Goal: Information Seeking & Learning: Learn about a topic

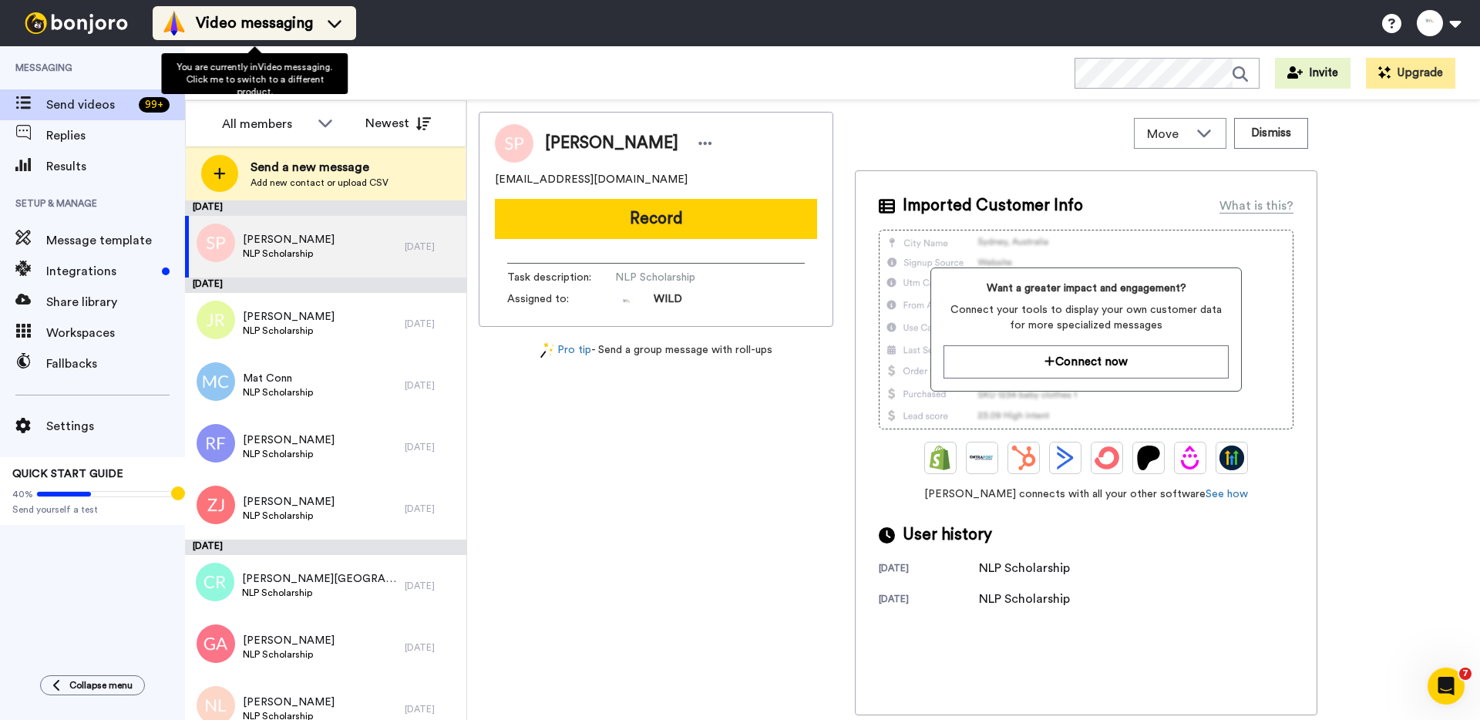
click at [301, 35] on li "Video messaging" at bounding box center [255, 23] width 204 height 34
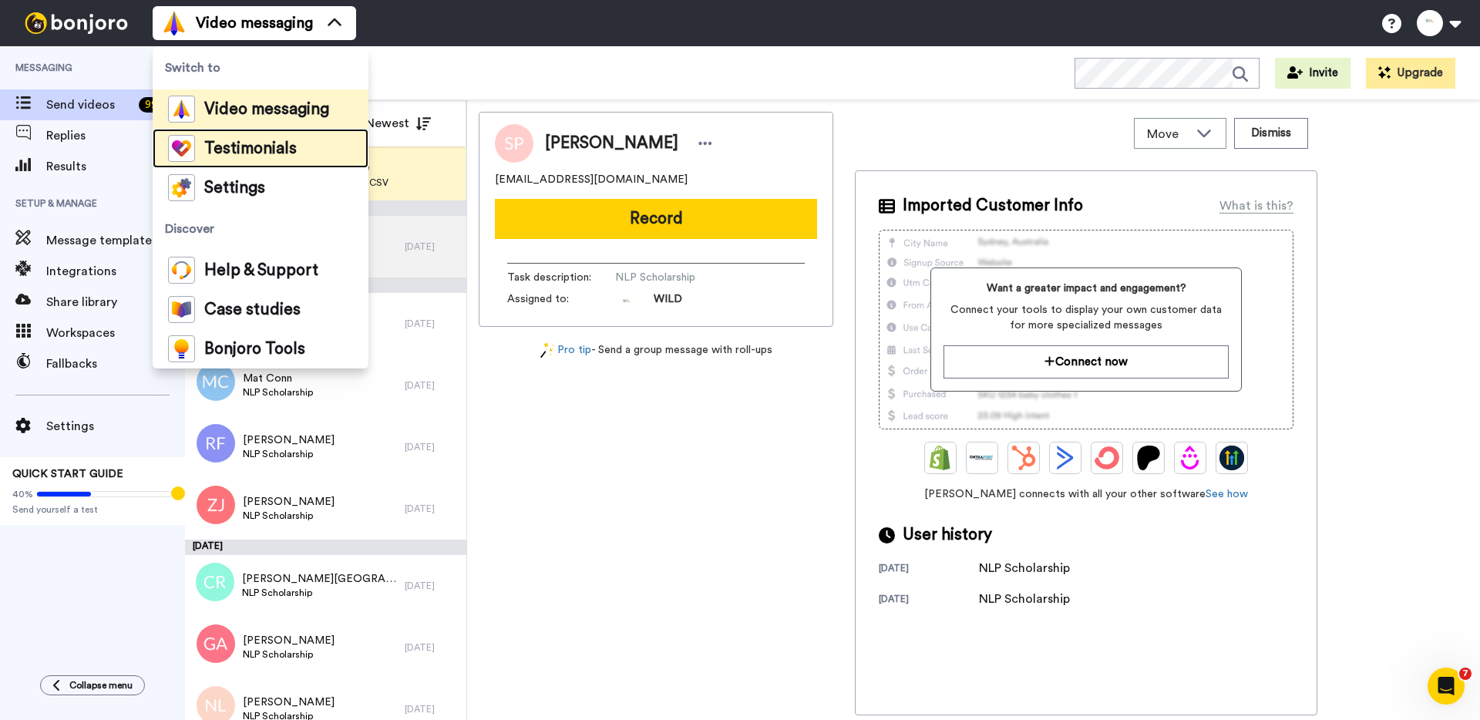
click at [263, 133] on li "Testimonials" at bounding box center [261, 148] width 216 height 39
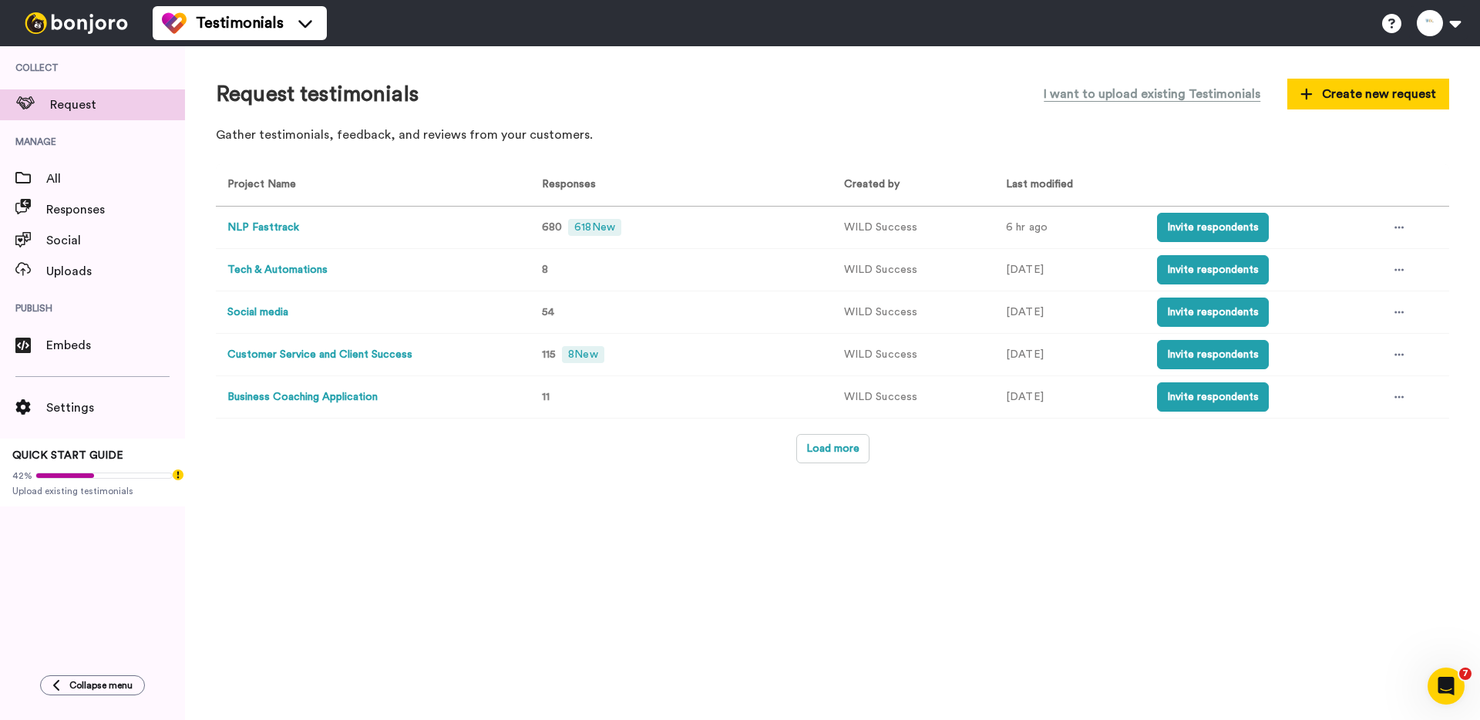
click at [270, 309] on button "Social media" at bounding box center [257, 313] width 61 height 16
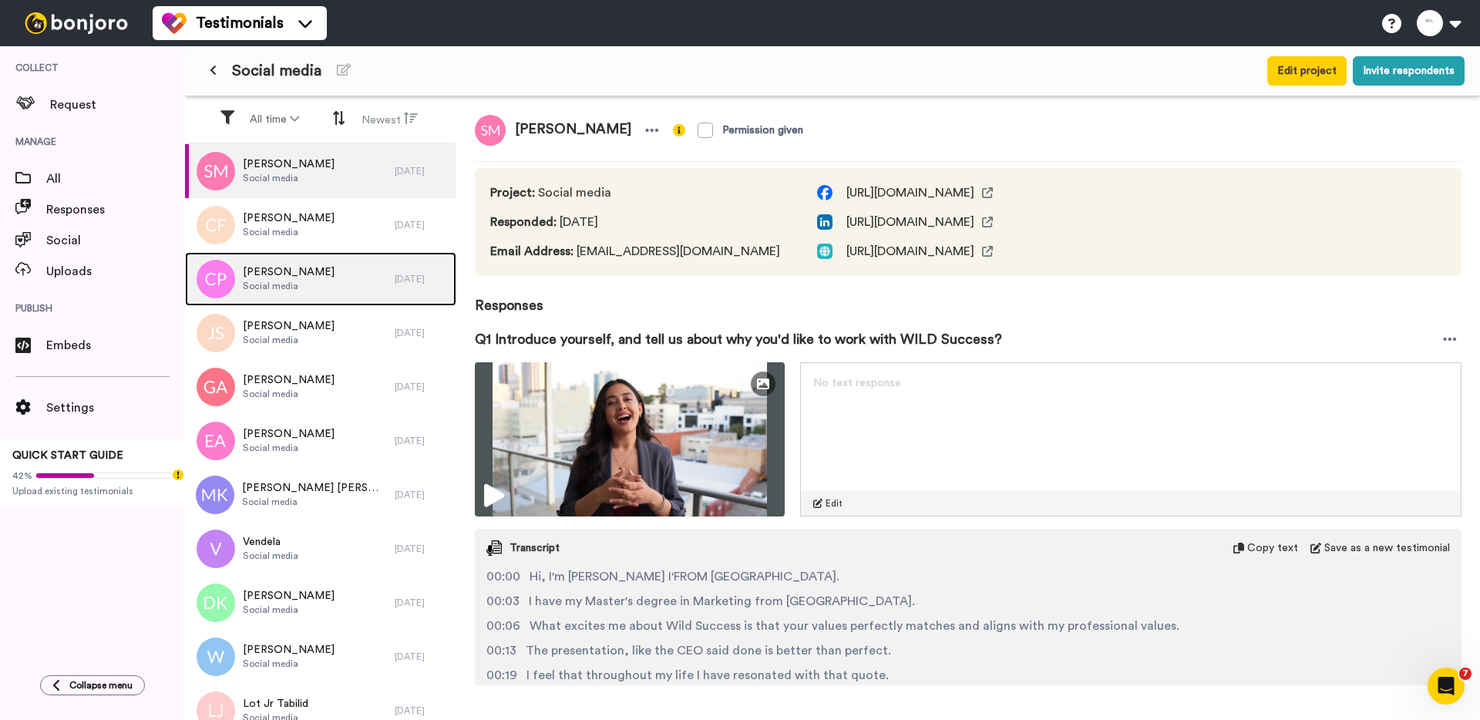
click at [313, 275] on span "[PERSON_NAME]" at bounding box center [289, 271] width 92 height 15
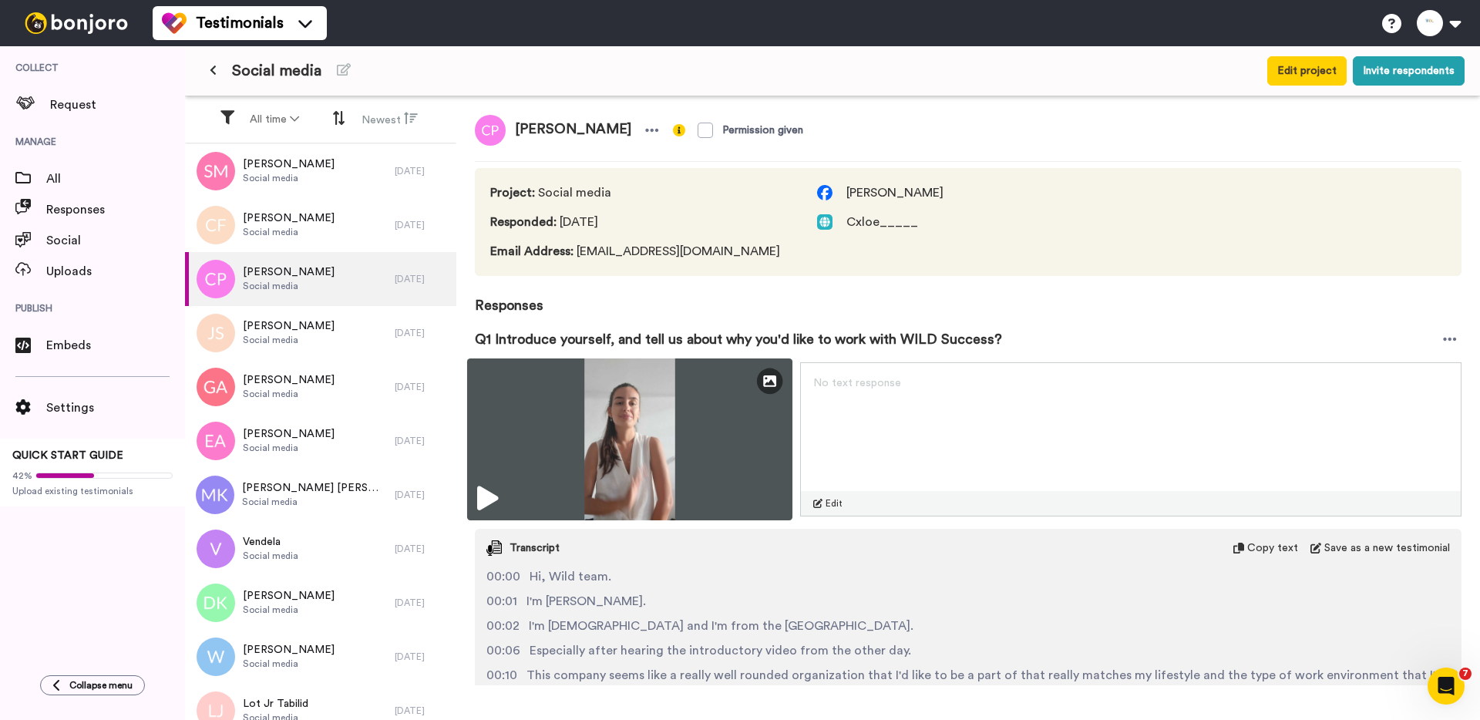
click at [557, 419] on img at bounding box center [629, 440] width 325 height 162
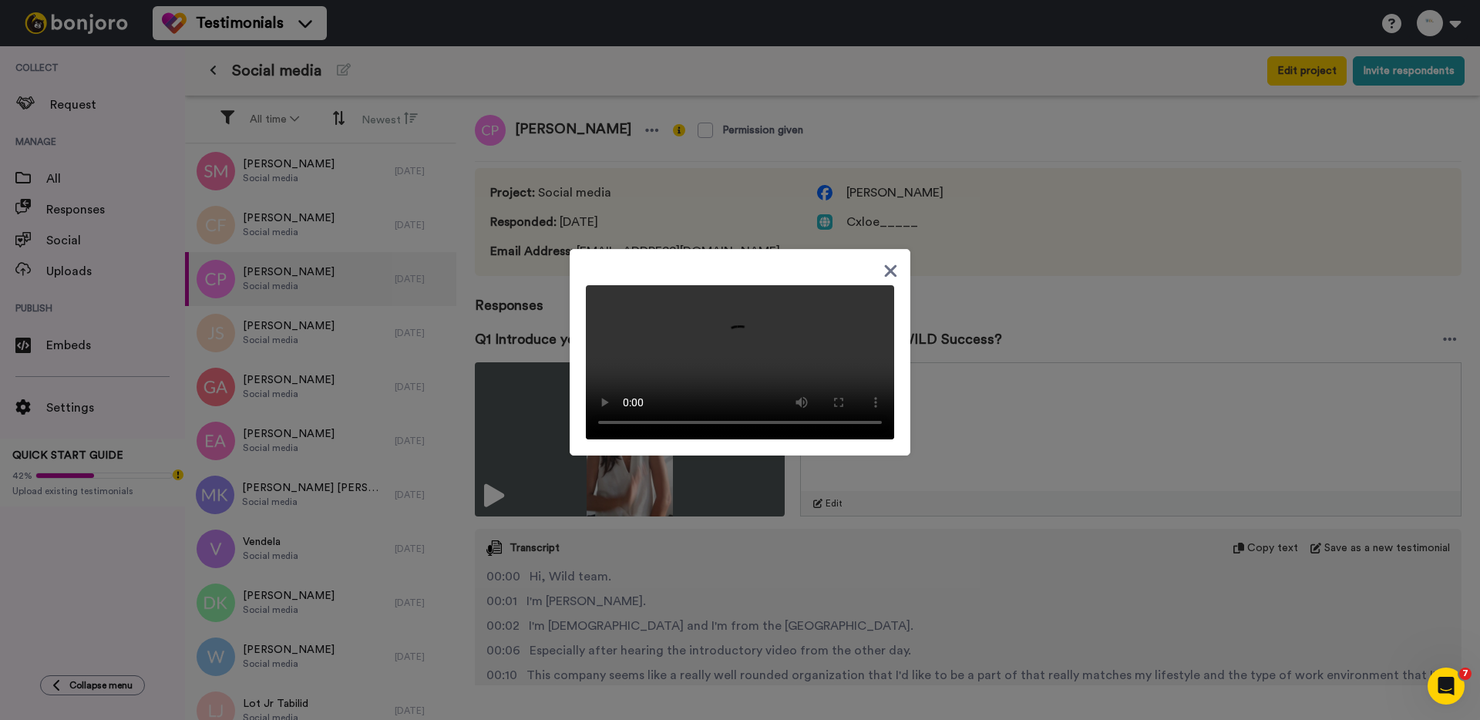
click at [980, 339] on div at bounding box center [740, 360] width 1480 height 720
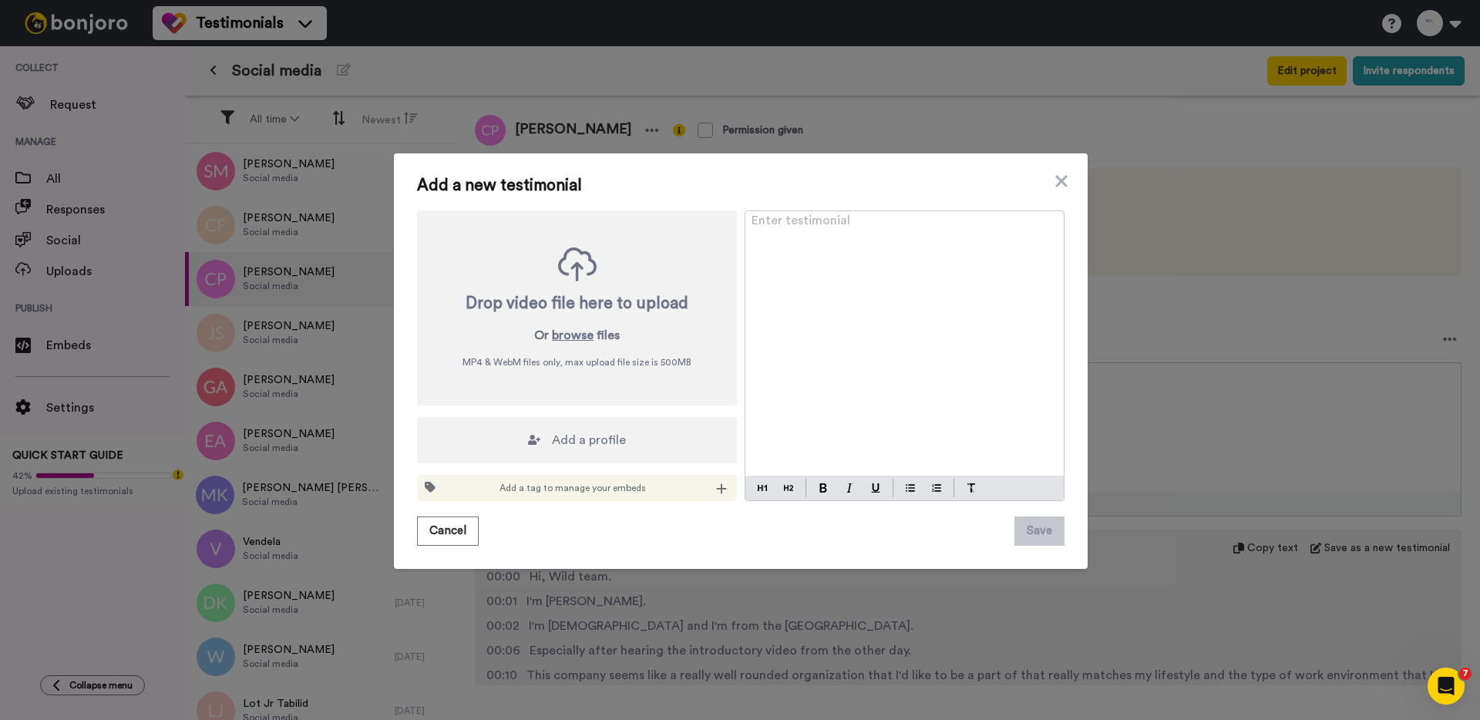
click at [274, 208] on div "Add a new testimonial Drop video file here to upload Or browse files MP4 & WebM…" at bounding box center [740, 360] width 1480 height 720
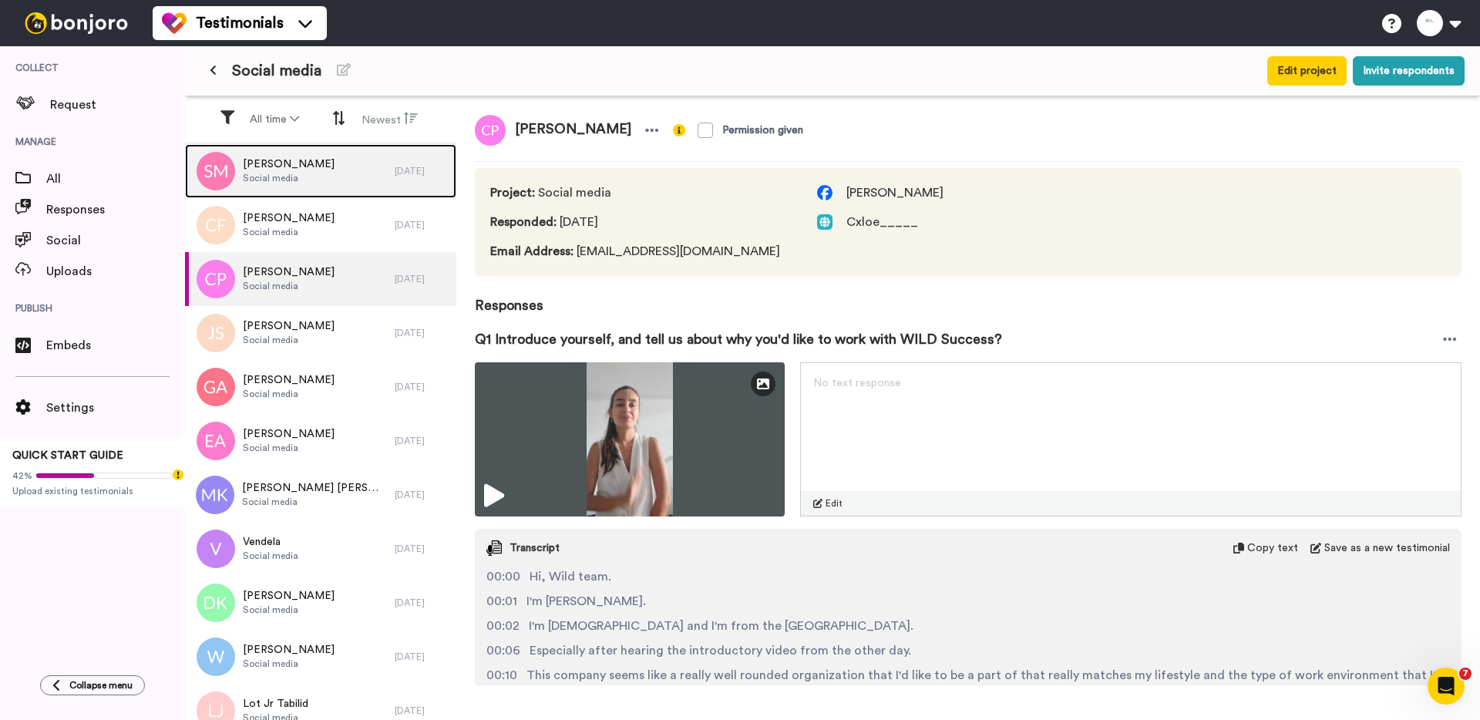
click at [275, 172] on span "Social media" at bounding box center [289, 178] width 92 height 12
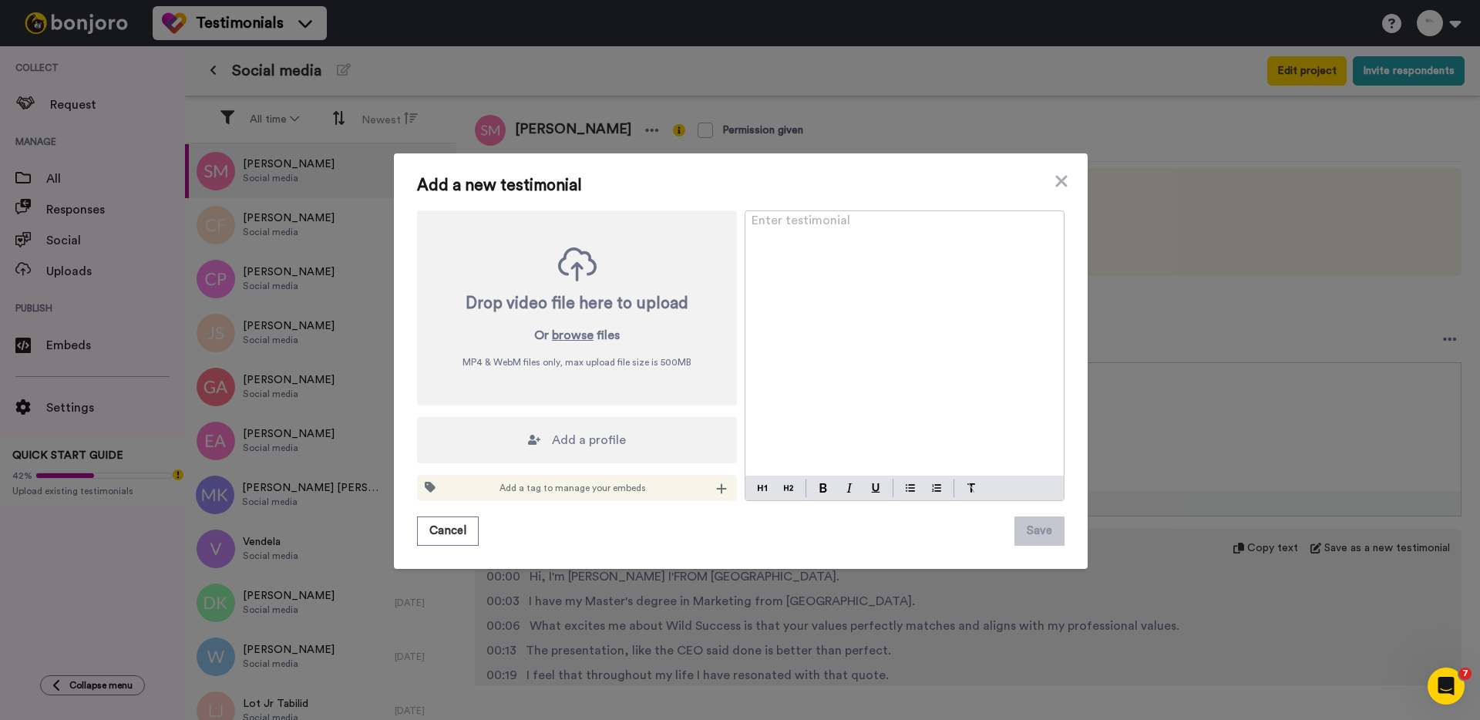
click at [288, 169] on div "Add a new testimonial Drop video file here to upload Or browse files MP4 & WebM…" at bounding box center [740, 360] width 1480 height 720
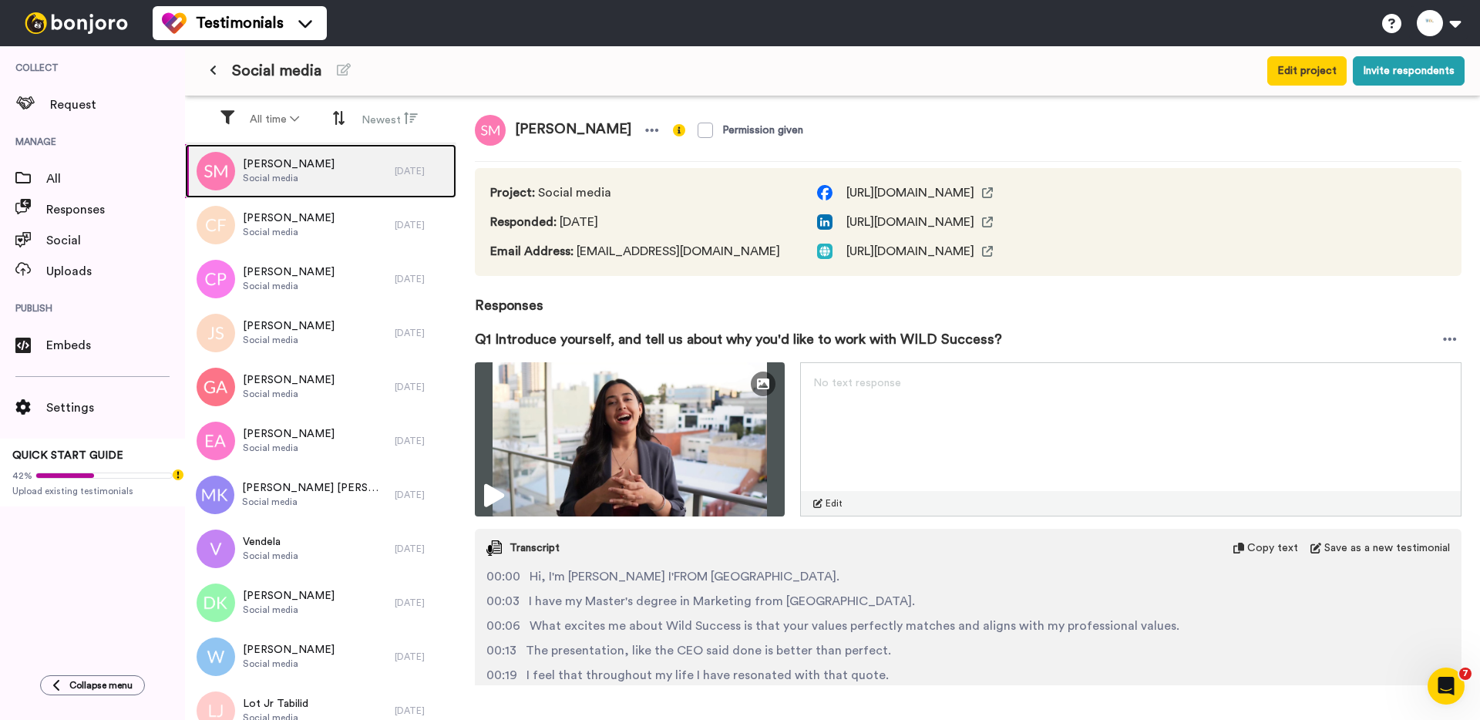
click at [288, 169] on span "[PERSON_NAME]" at bounding box center [289, 164] width 92 height 15
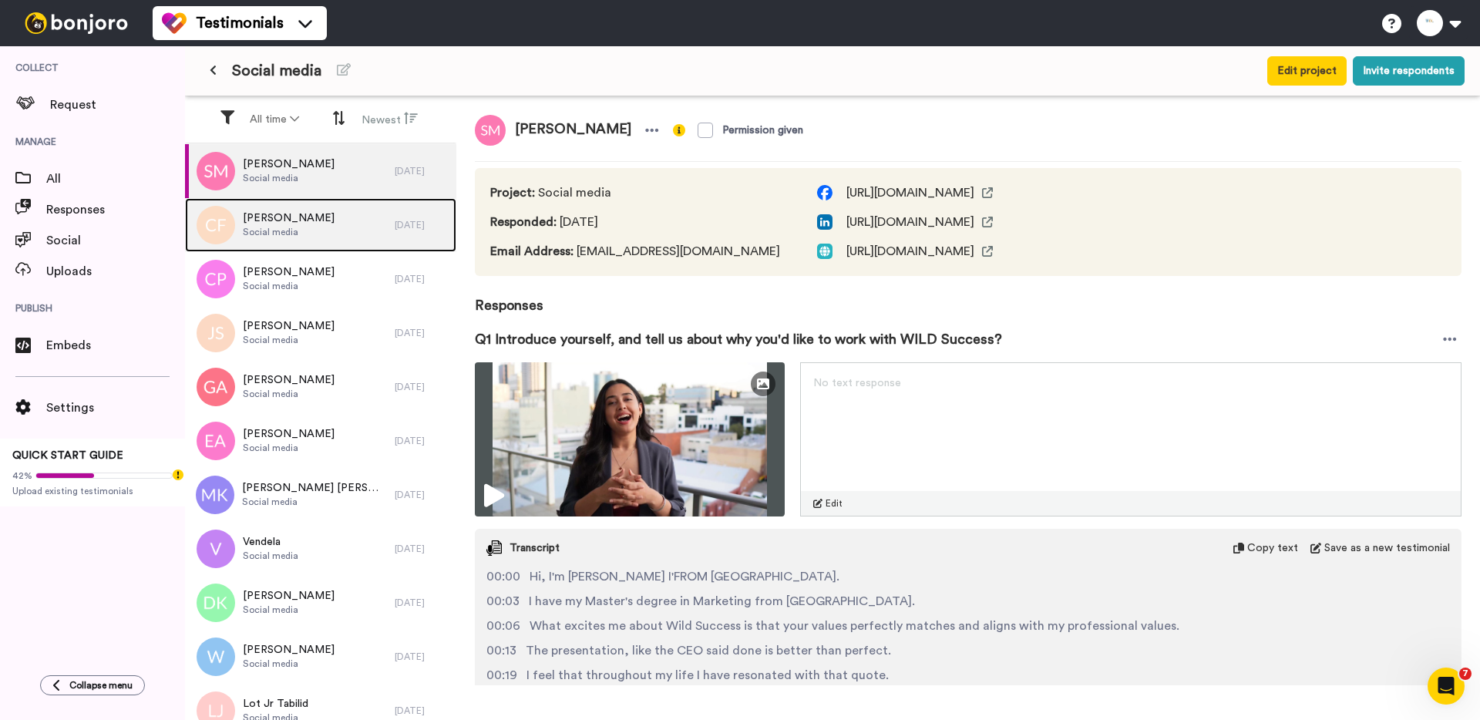
click at [327, 234] on div "[PERSON_NAME] Social media" at bounding box center [290, 225] width 210 height 54
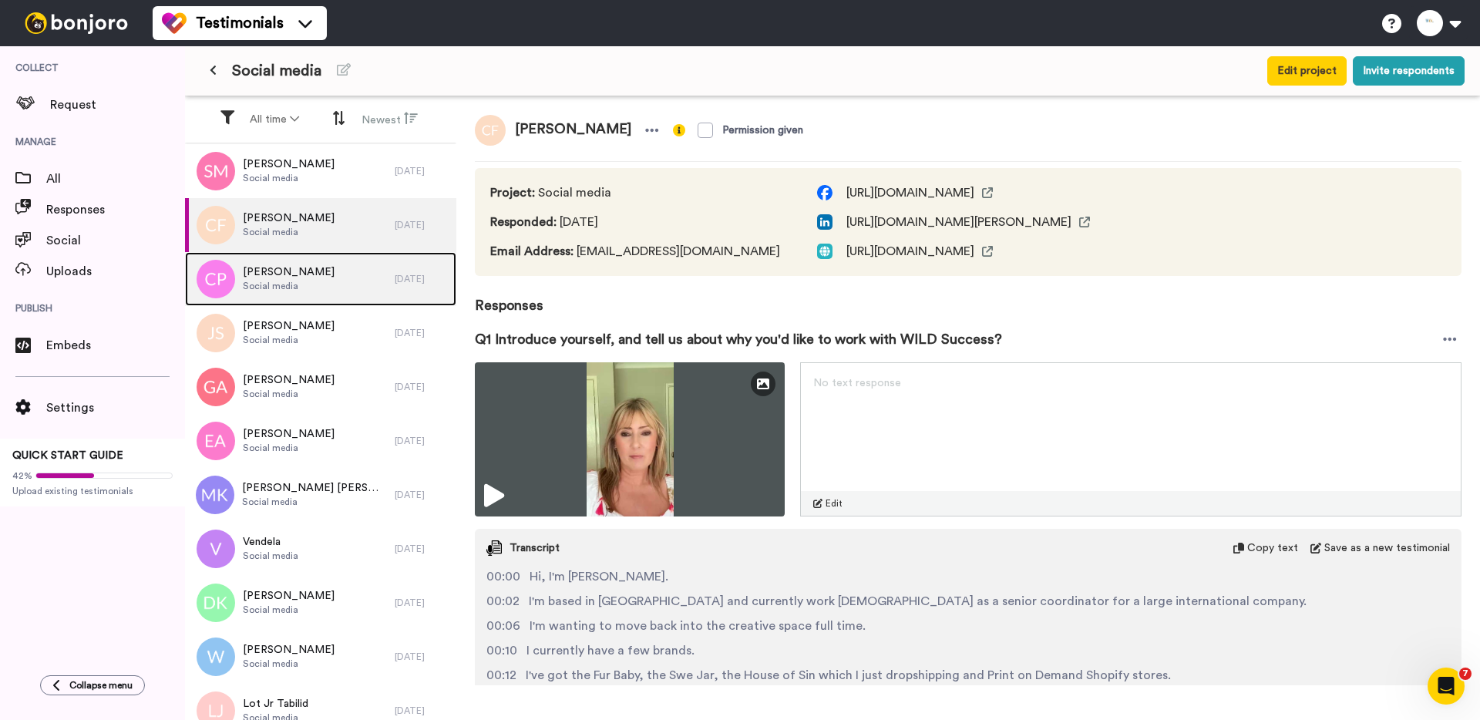
click at [301, 281] on span "Social media" at bounding box center [289, 286] width 92 height 12
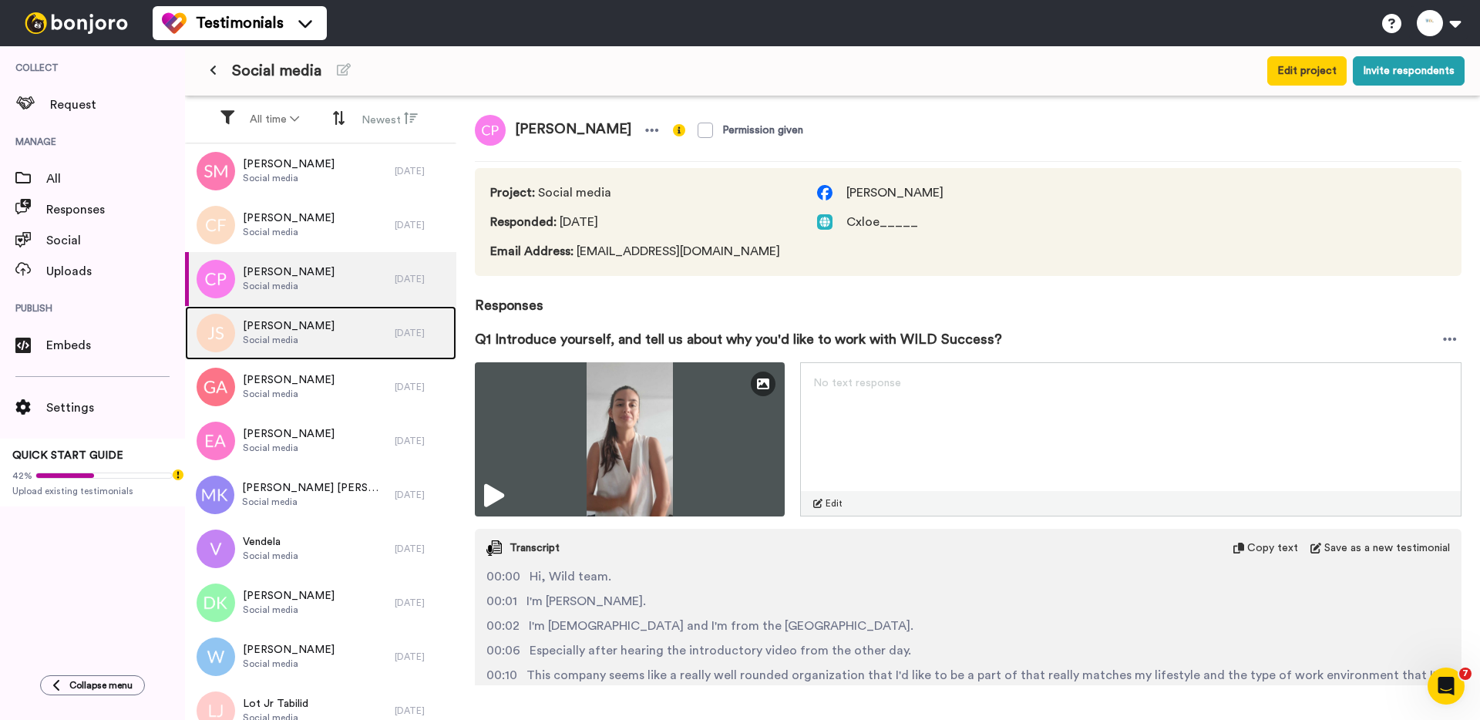
click at [301, 339] on span "Social media" at bounding box center [289, 340] width 92 height 12
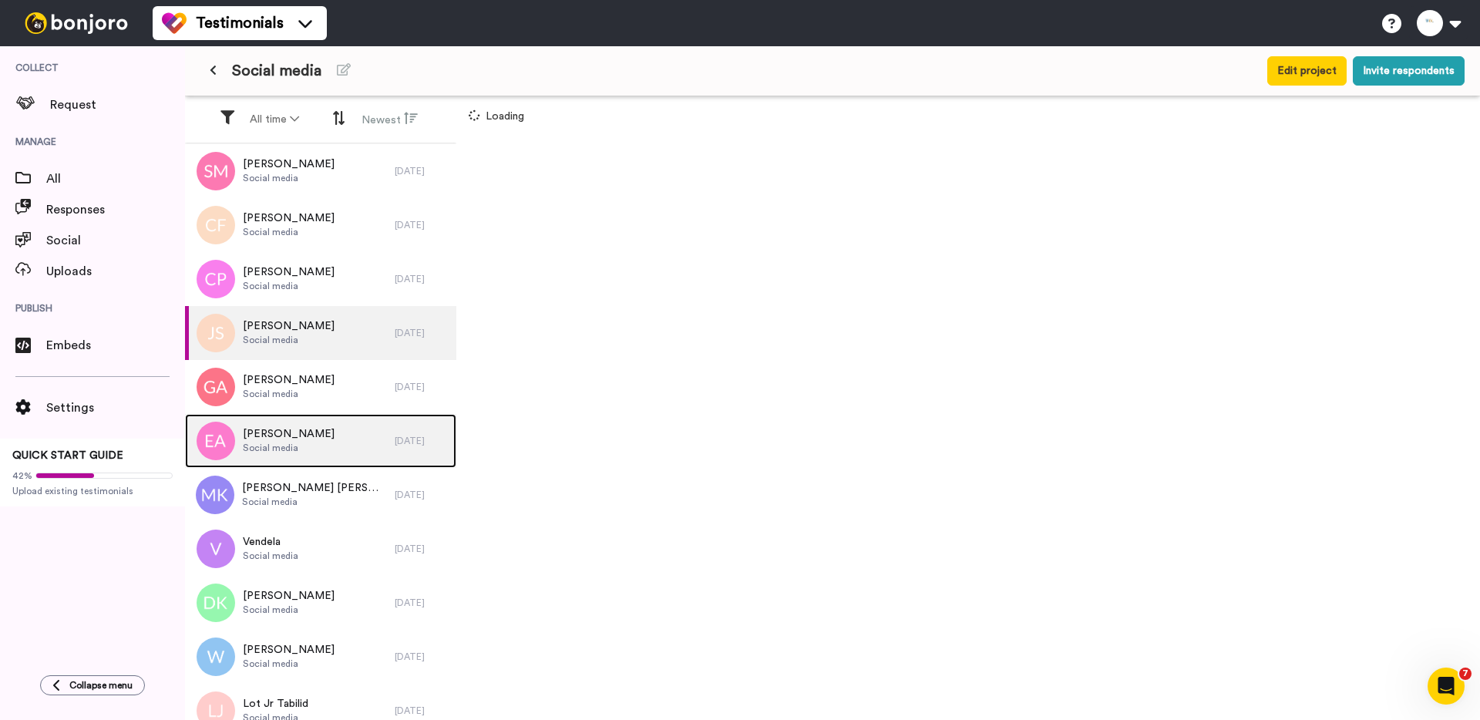
click at [296, 416] on div "[PERSON_NAME] Social media" at bounding box center [290, 441] width 210 height 54
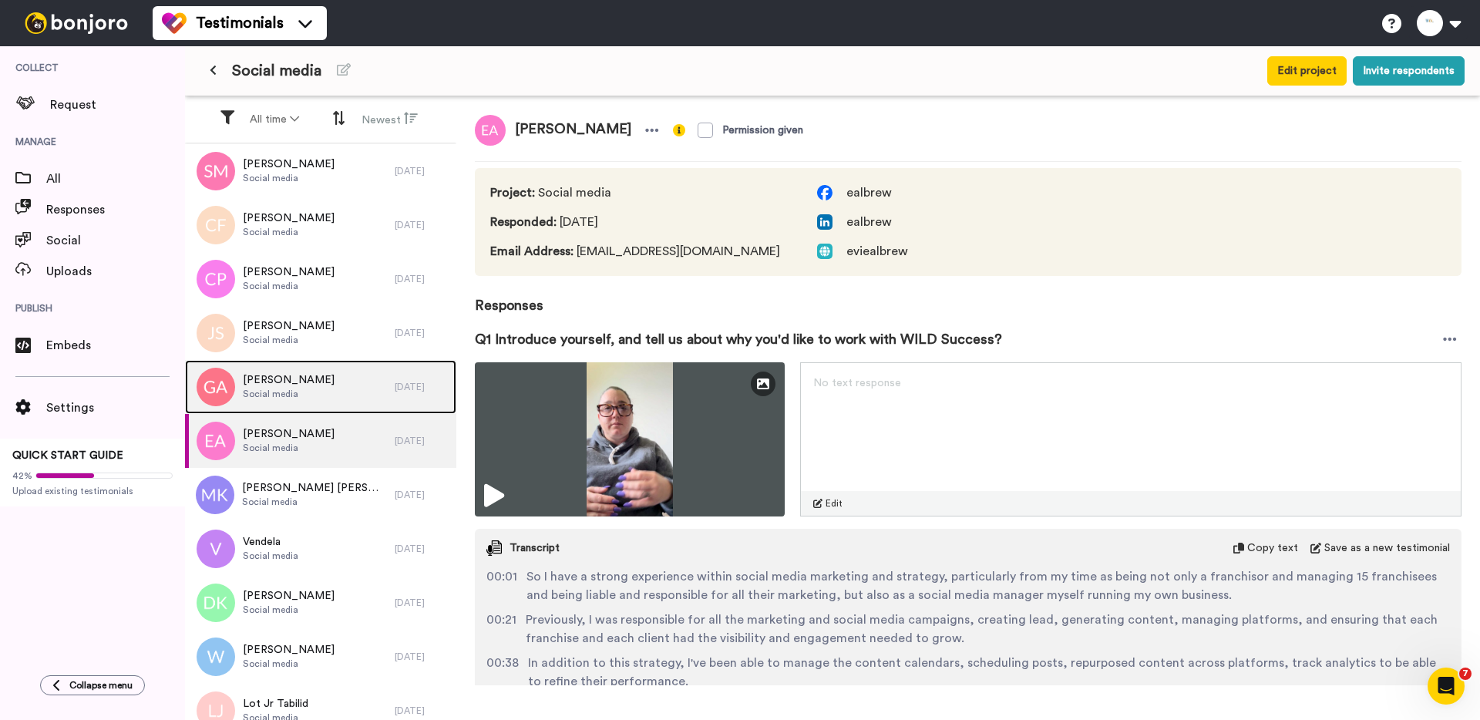
click at [301, 388] on span "Social media" at bounding box center [289, 394] width 92 height 12
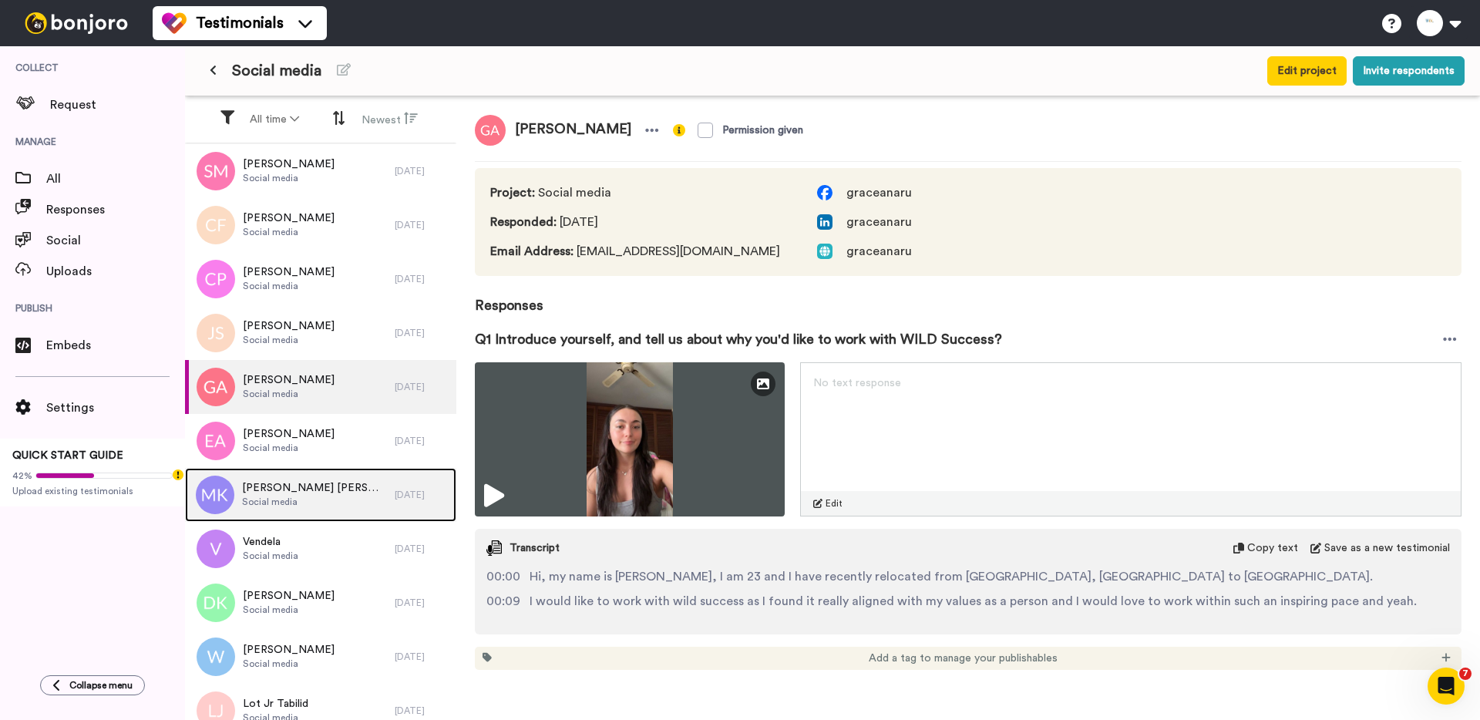
click at [309, 484] on span "[PERSON_NAME] [PERSON_NAME]" at bounding box center [314, 487] width 145 height 15
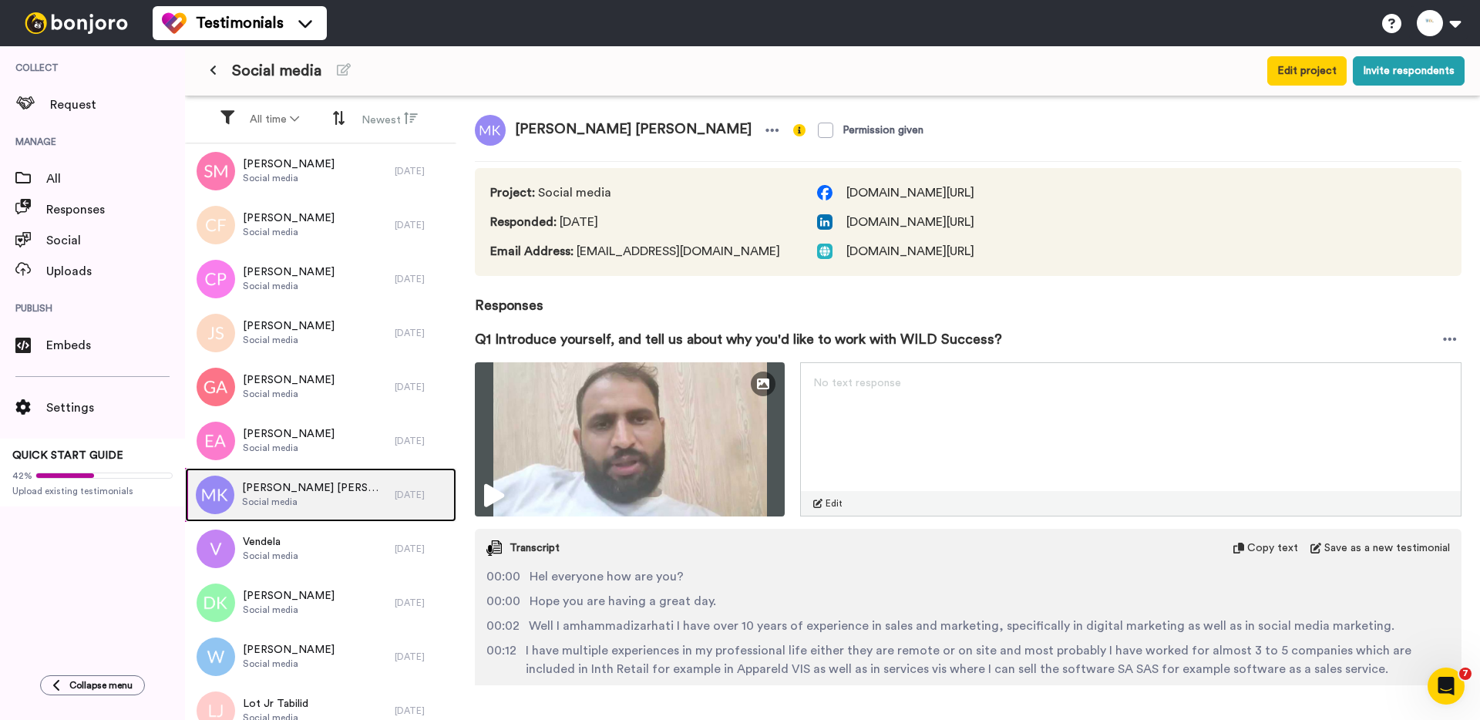
click at [304, 511] on div "[PERSON_NAME] [PERSON_NAME] Social media" at bounding box center [290, 495] width 210 height 54
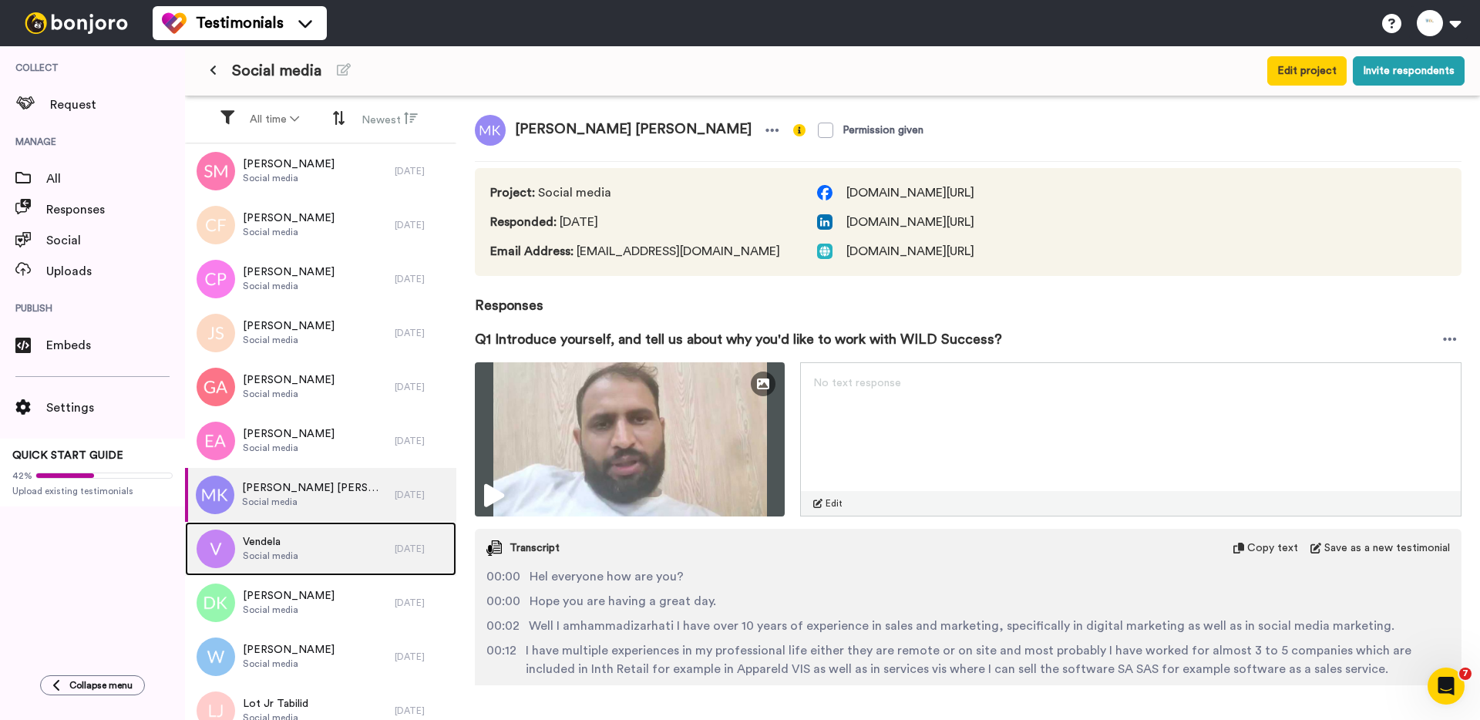
click at [298, 541] on div "[PERSON_NAME] Social media" at bounding box center [290, 549] width 210 height 54
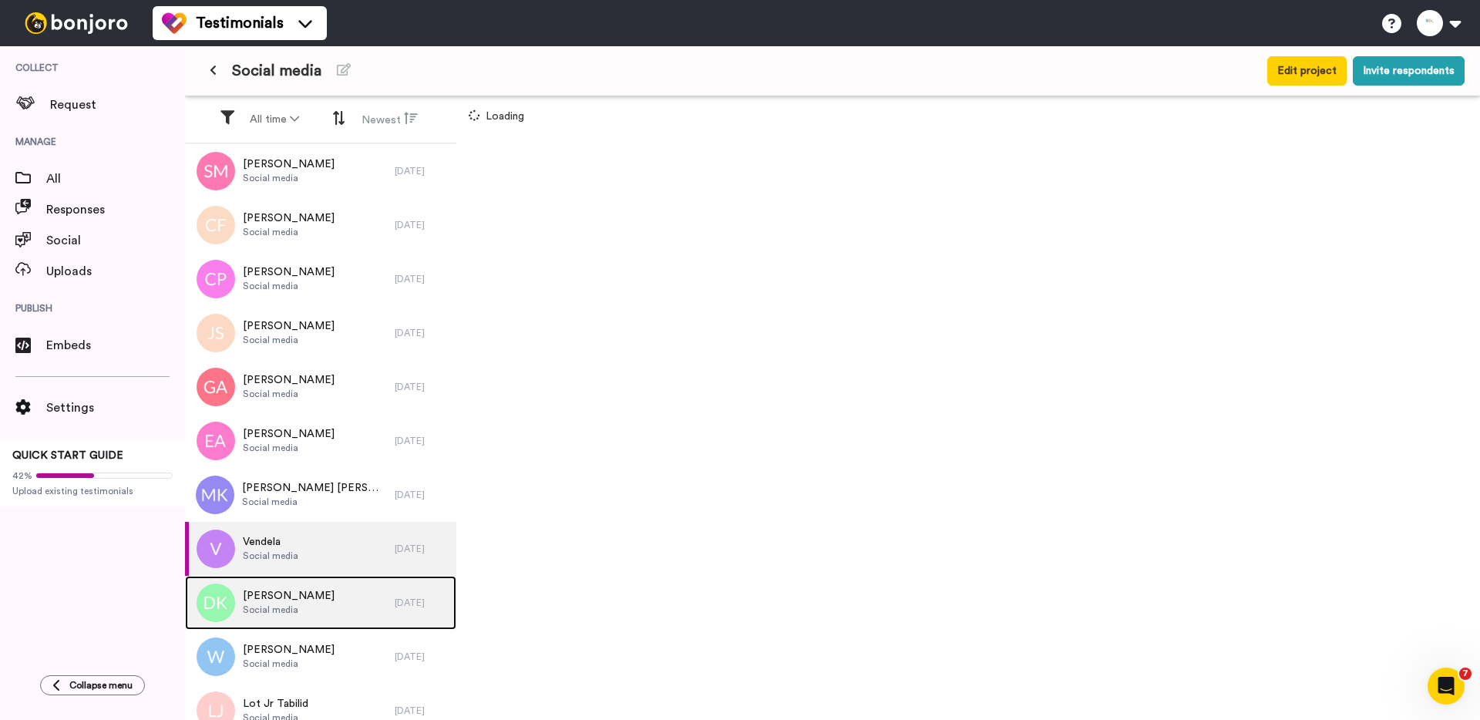
click at [298, 611] on span "Social media" at bounding box center [289, 610] width 92 height 12
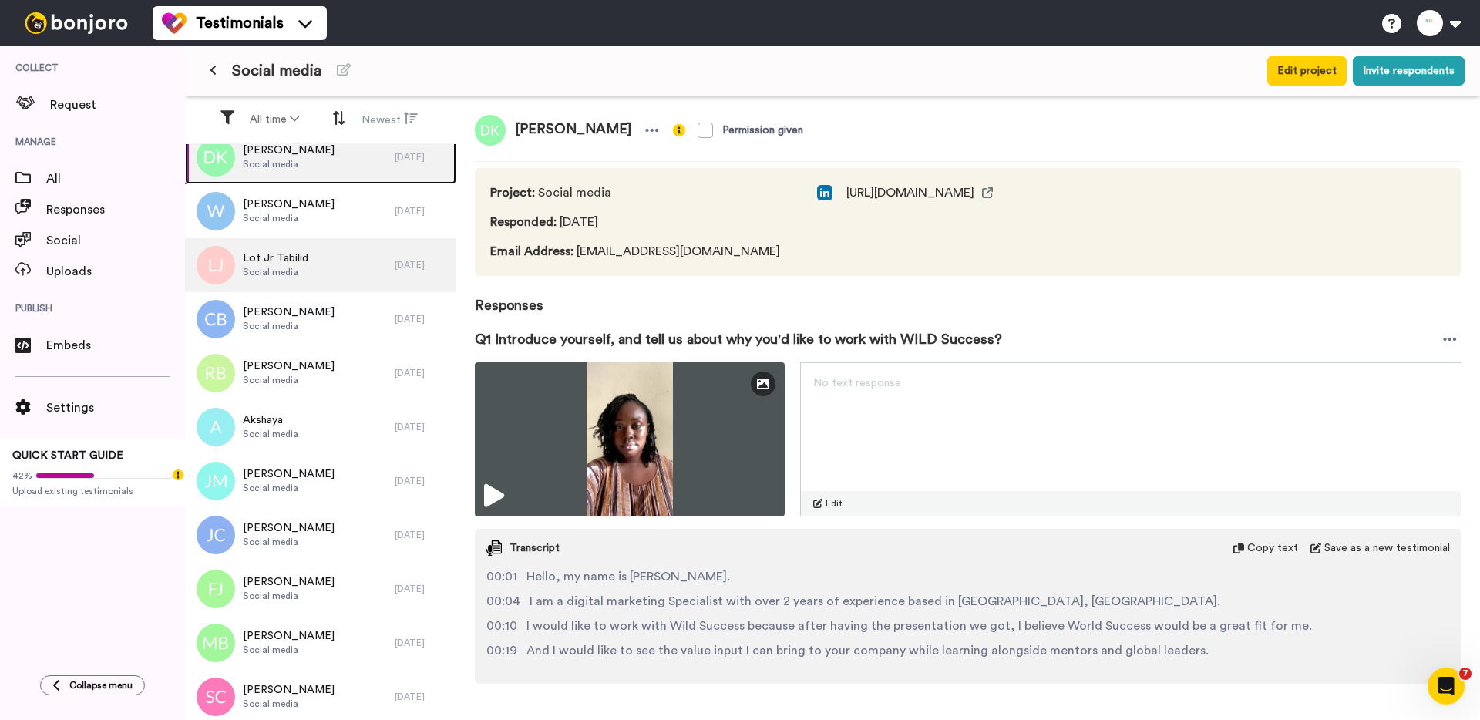
scroll to position [612, 0]
